Goal: Task Accomplishment & Management: Manage account settings

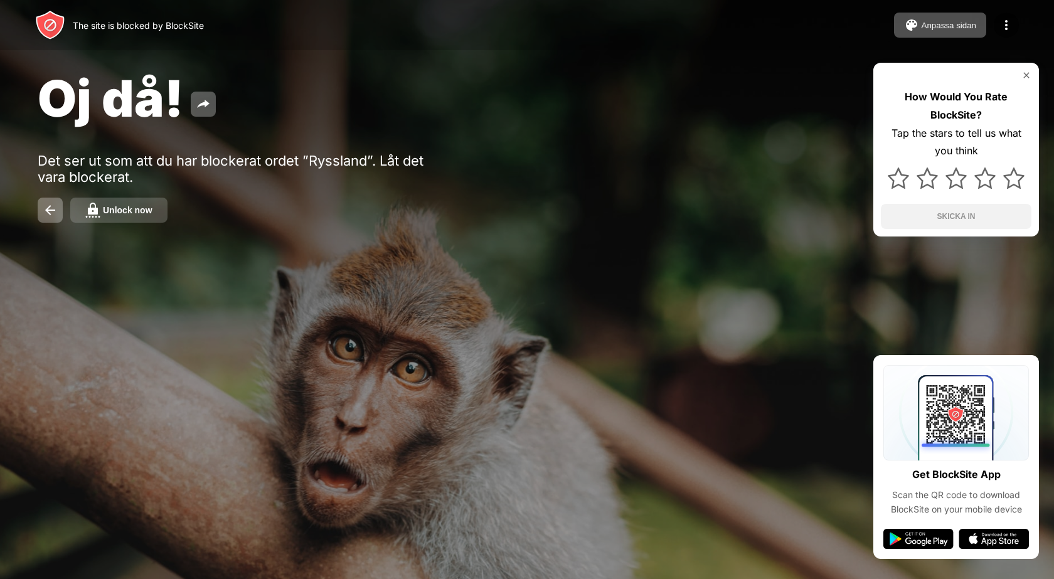
click at [117, 206] on div "Unlock now" at bounding box center [128, 210] width 50 height 10
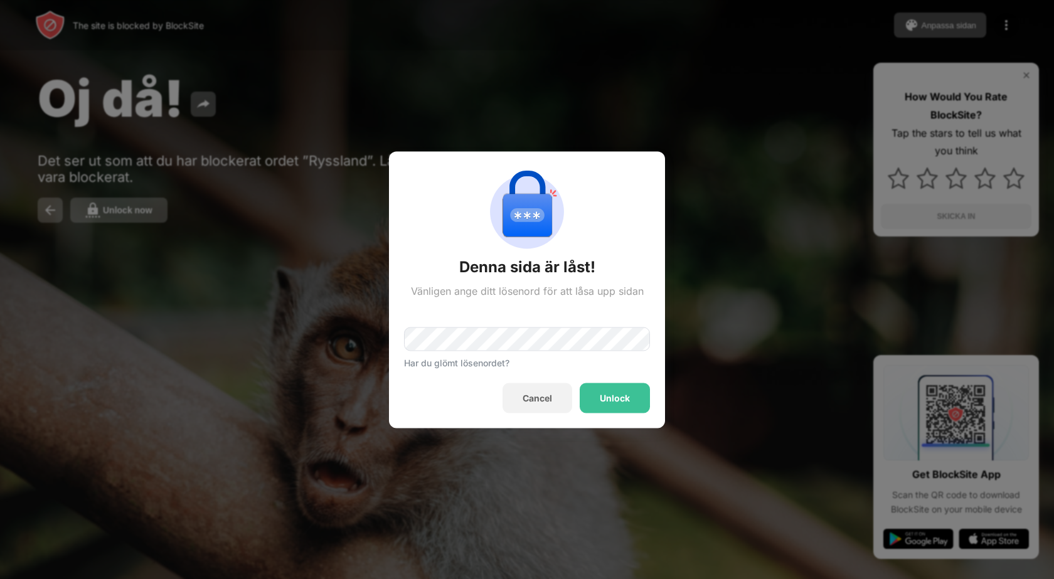
click at [600, 390] on div "Unlock" at bounding box center [615, 398] width 70 height 30
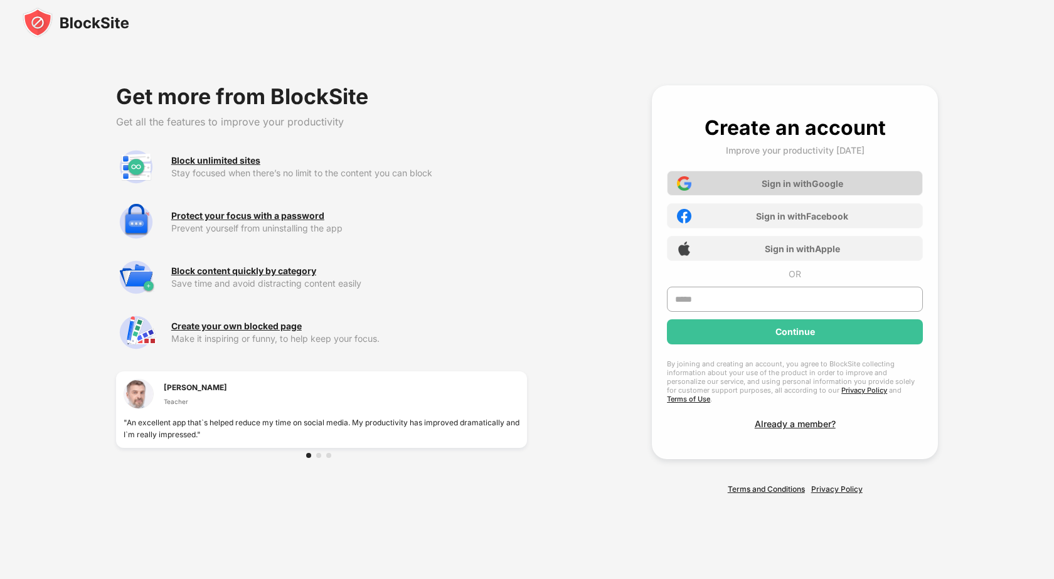
click at [764, 183] on div "Sign in with Google" at bounding box center [803, 183] width 82 height 11
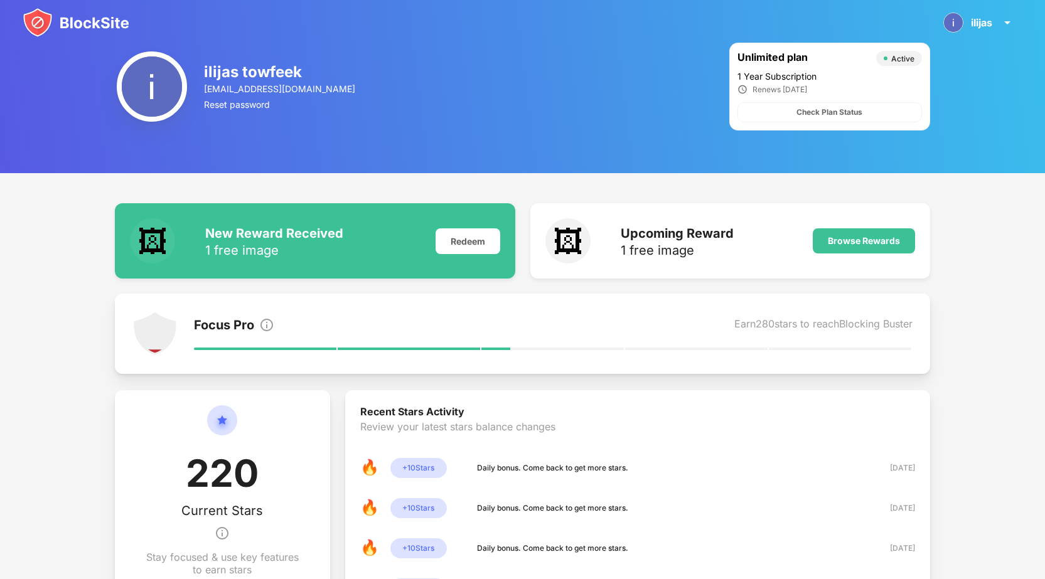
click at [120, 13] on img at bounding box center [76, 23] width 107 height 30
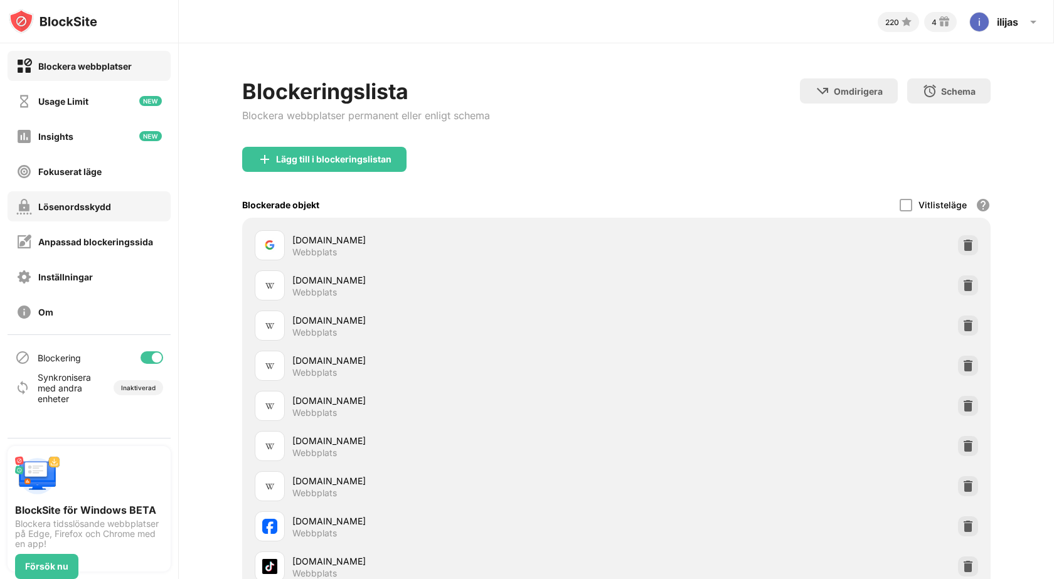
click at [114, 195] on div "Lösenordsskydd" at bounding box center [89, 206] width 163 height 30
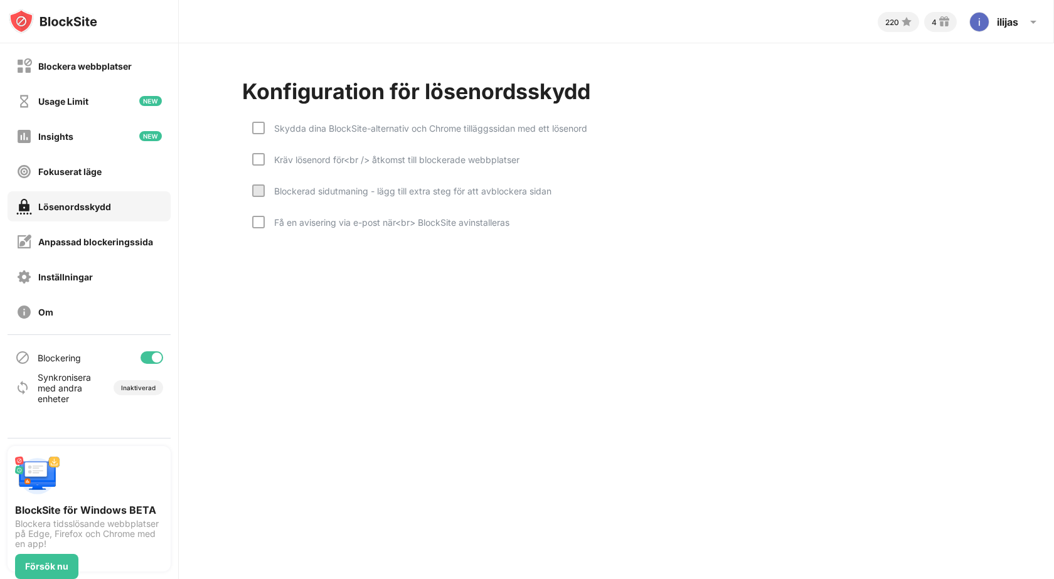
click at [302, 154] on div "Kräv lösenord för<br /> åtkomst till blockerade webbplatser" at bounding box center [392, 159] width 255 height 11
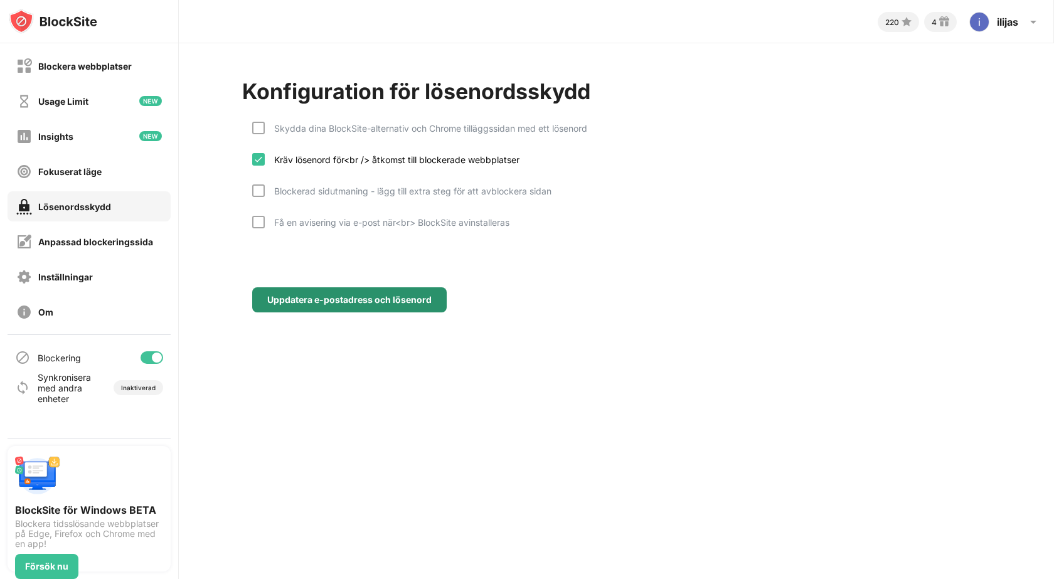
click at [333, 304] on div "Uppdatera e-postadress och lösenord" at bounding box center [349, 300] width 164 height 10
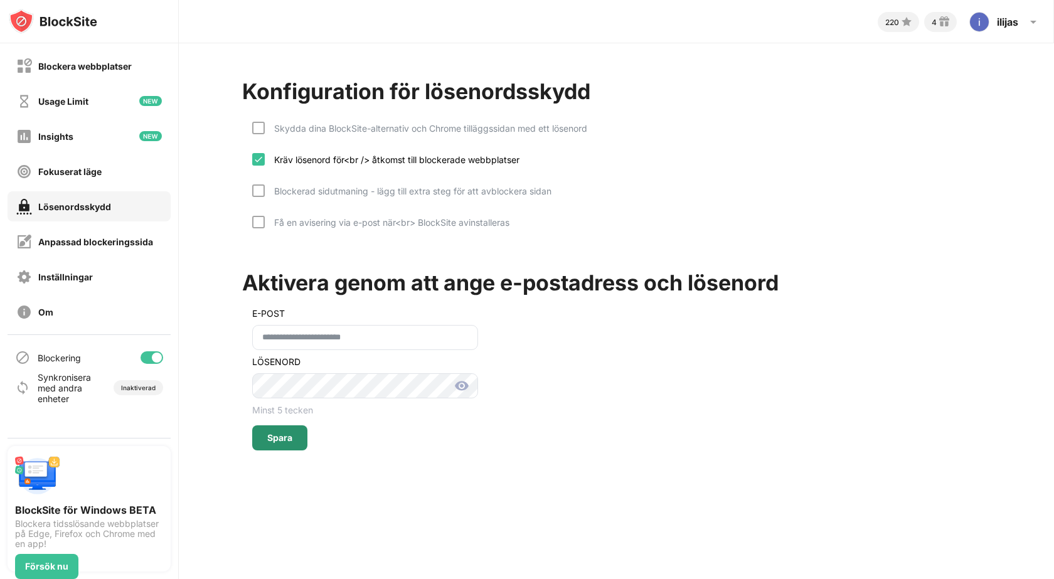
click at [274, 431] on div "Spara" at bounding box center [279, 438] width 55 height 25
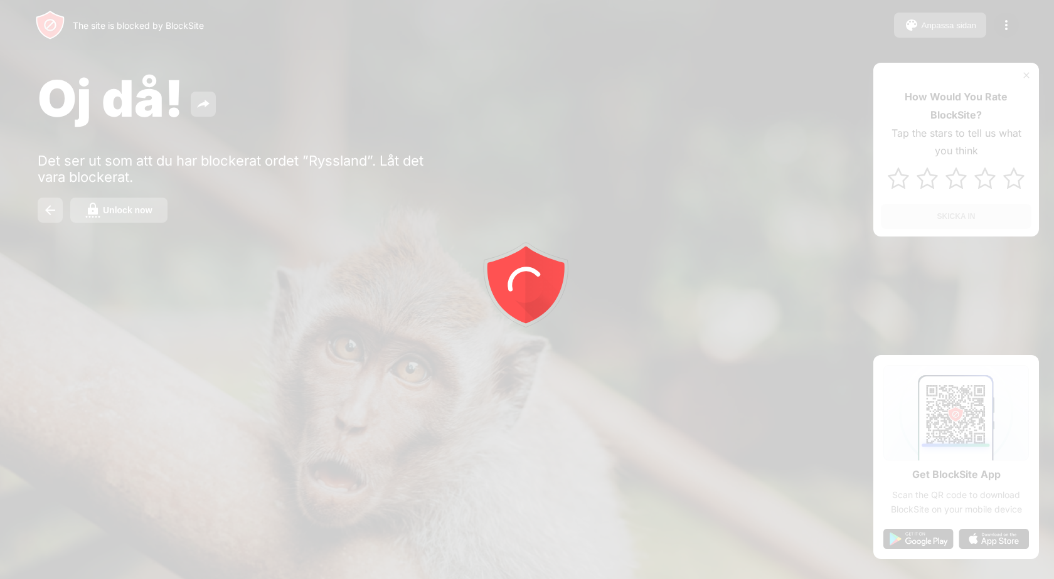
click at [129, 205] on div at bounding box center [527, 289] width 1054 height 579
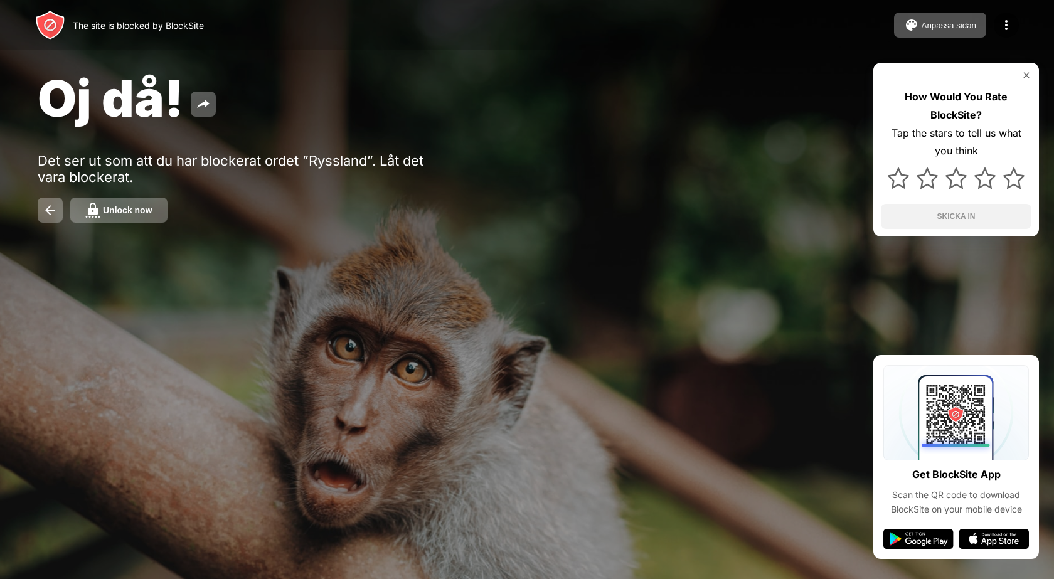
click at [129, 205] on div "Unlock now" at bounding box center [128, 210] width 50 height 10
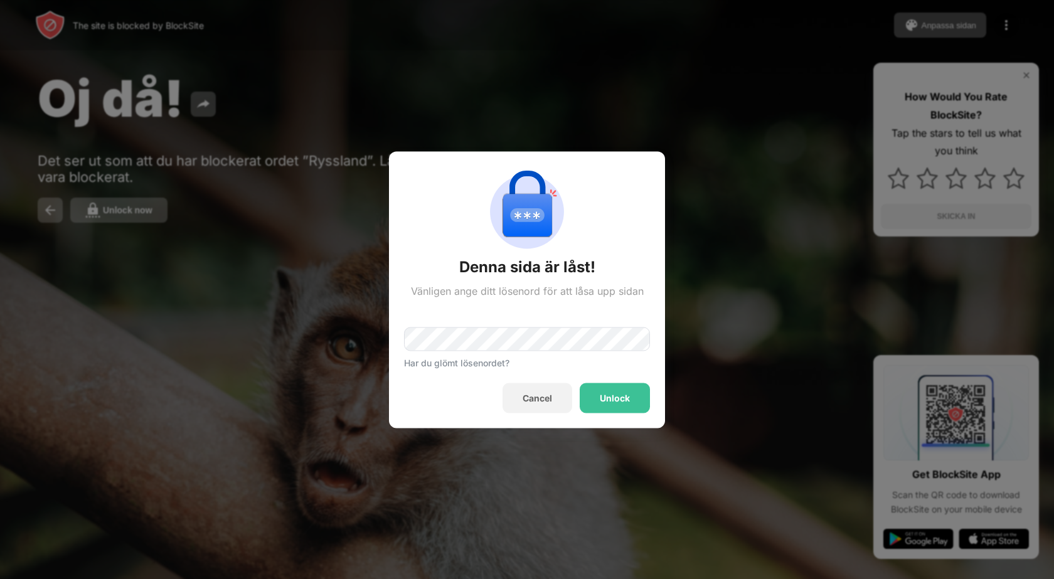
click at [602, 393] on div "Unlock" at bounding box center [615, 398] width 30 height 10
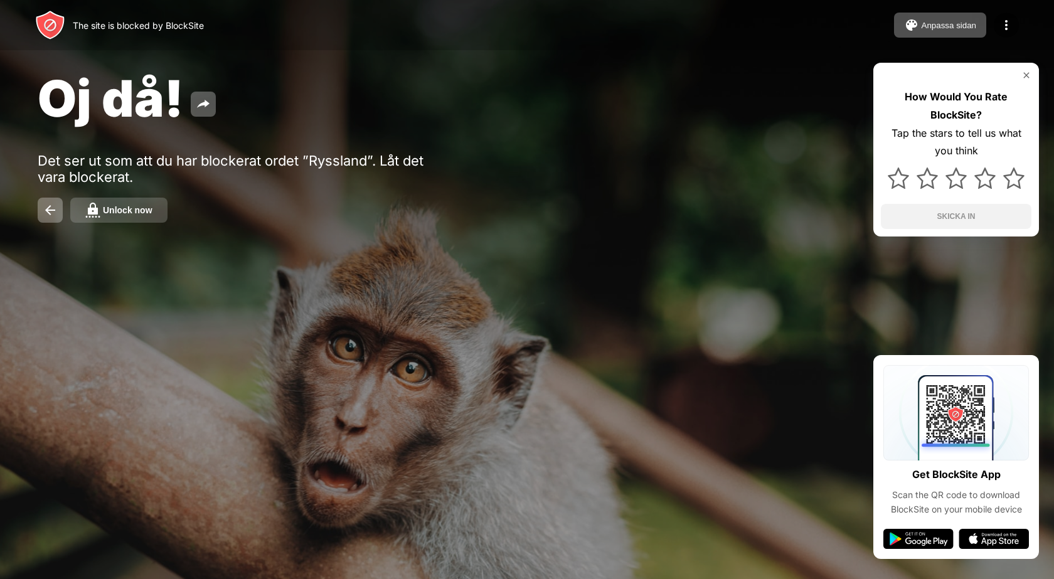
click at [110, 209] on div "Unlock now" at bounding box center [128, 210] width 50 height 10
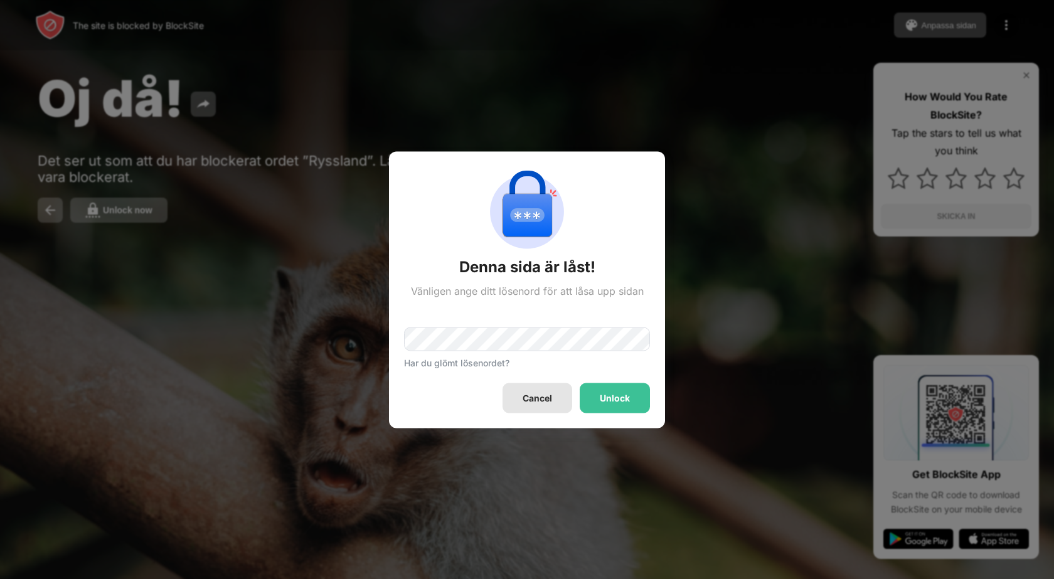
click at [582, 390] on div "Unlock" at bounding box center [615, 398] width 70 height 30
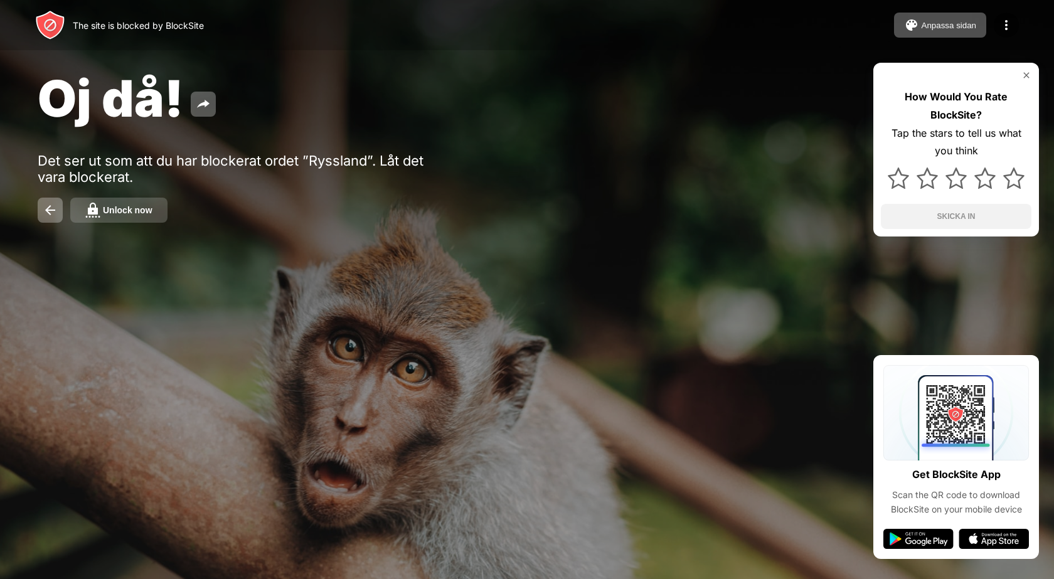
click at [143, 201] on button "Unlock now" at bounding box center [118, 210] width 97 height 25
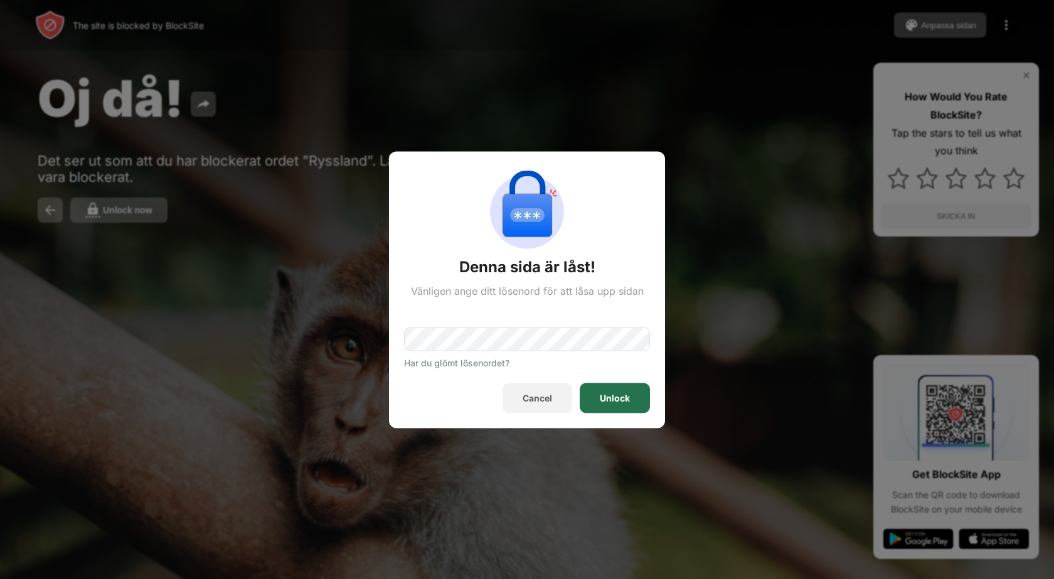
click at [589, 389] on div "Unlock" at bounding box center [615, 398] width 70 height 30
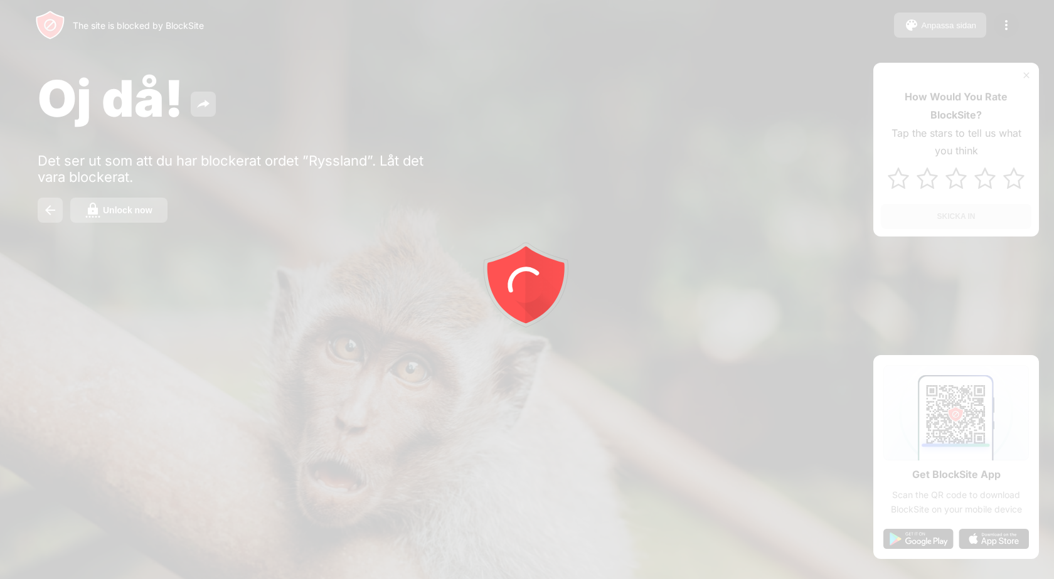
click at [129, 205] on div at bounding box center [527, 289] width 1054 height 579
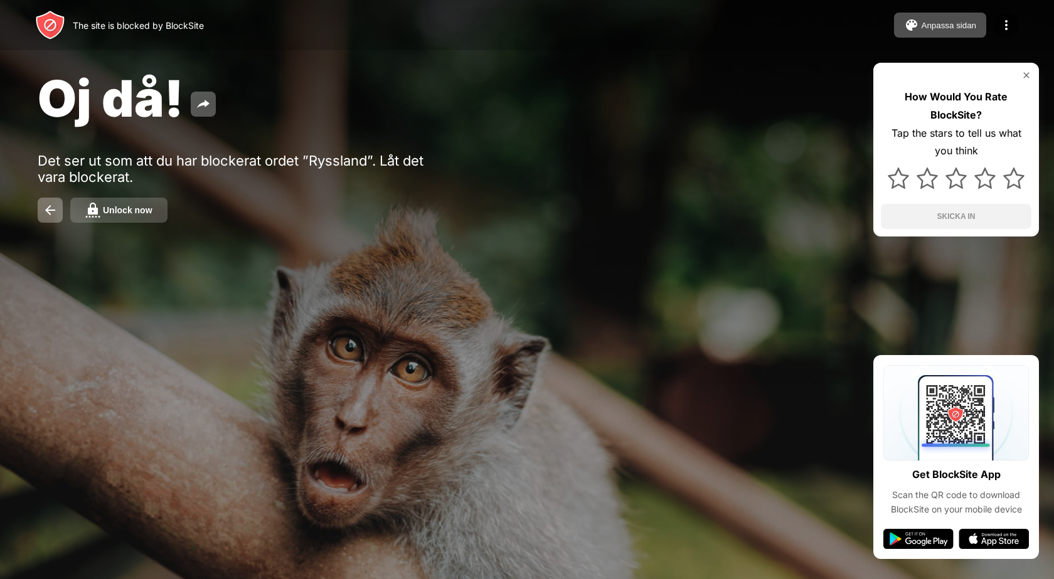
click at [129, 206] on div "Unlock now" at bounding box center [128, 210] width 50 height 10
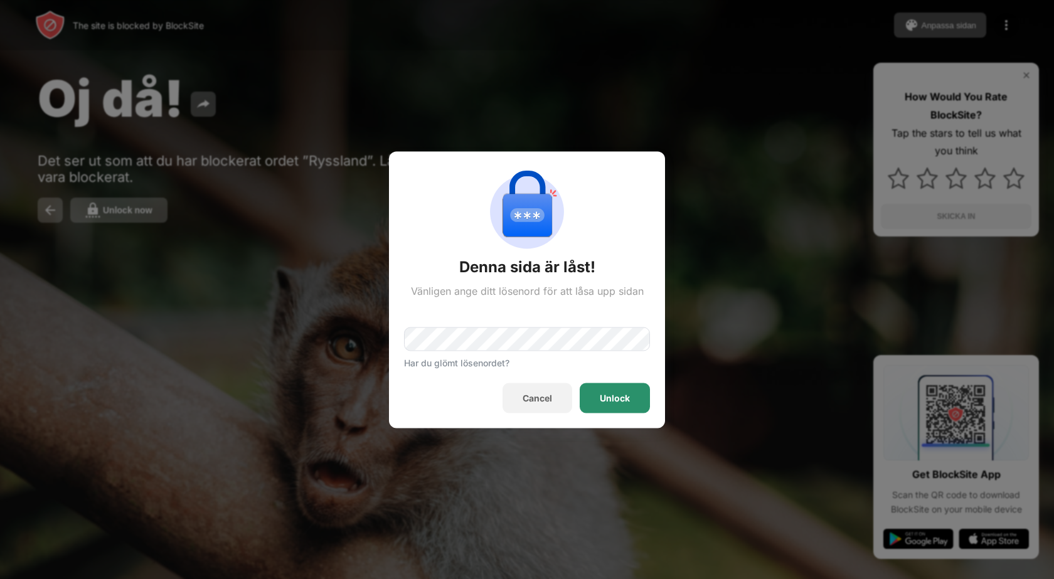
click at [619, 400] on div "Unlock" at bounding box center [615, 398] width 30 height 10
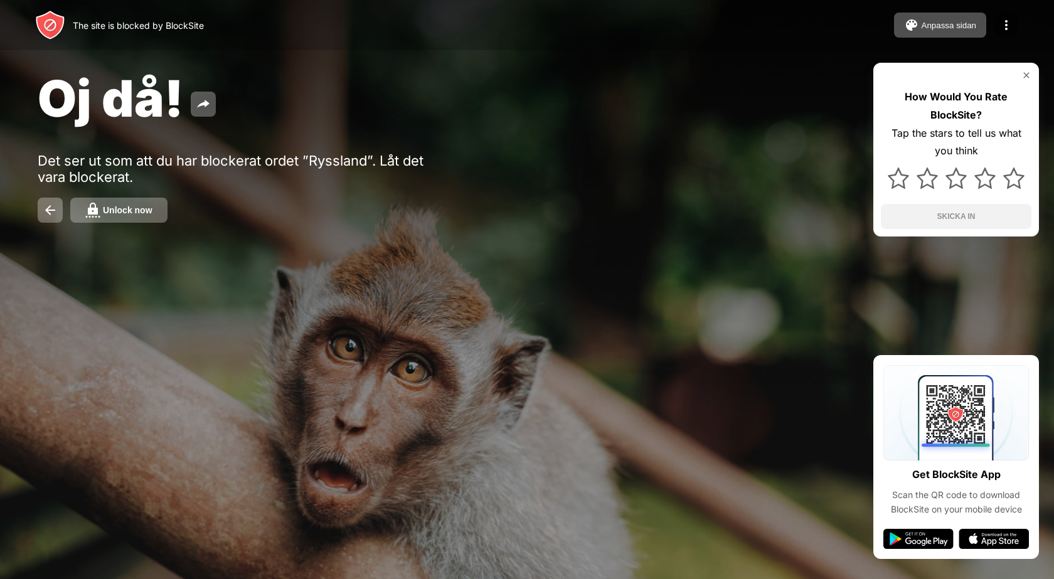
click at [139, 208] on div "Unlock now" at bounding box center [128, 210] width 50 height 10
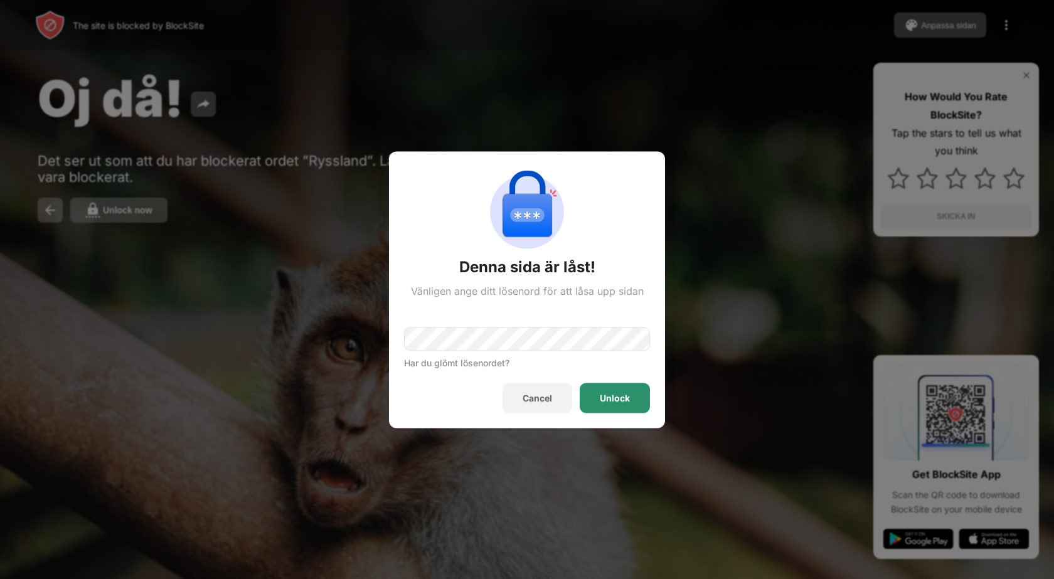
click at [614, 397] on div "Unlock" at bounding box center [615, 398] width 30 height 10
